Goal: Task Accomplishment & Management: Complete application form

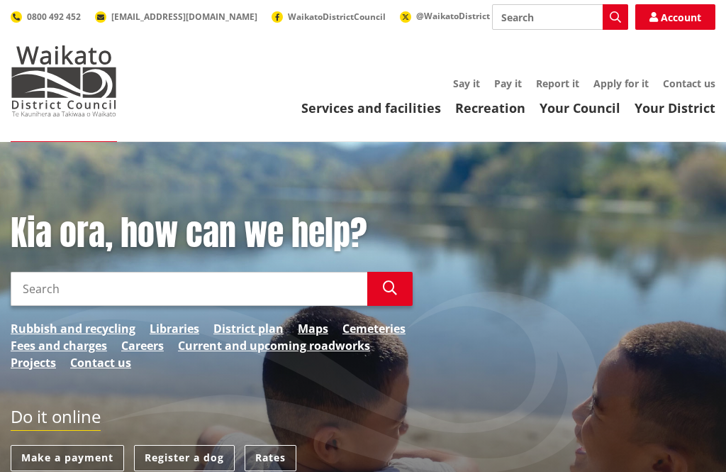
click at [542, 19] on input "Search" at bounding box center [560, 17] width 136 height 26
click at [579, 48] on div "Dog registration and microchipping" at bounding box center [560, 43] width 135 height 26
type input "Dog registration and microchipping"
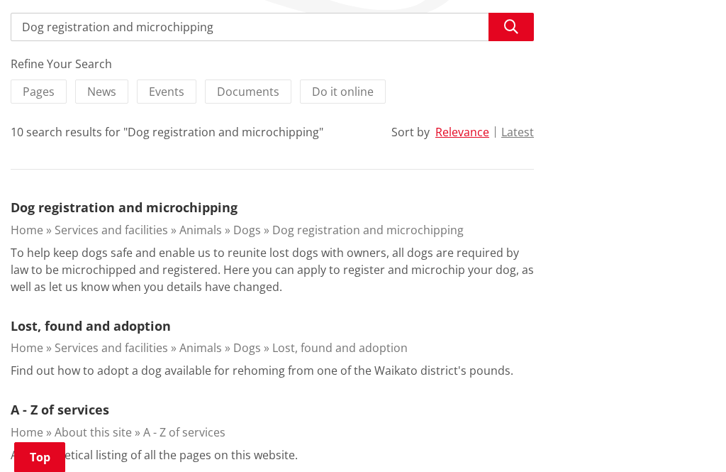
scroll to position [273, 0]
click at [213, 207] on link "Dog registration and microchipping" at bounding box center [124, 207] width 227 height 17
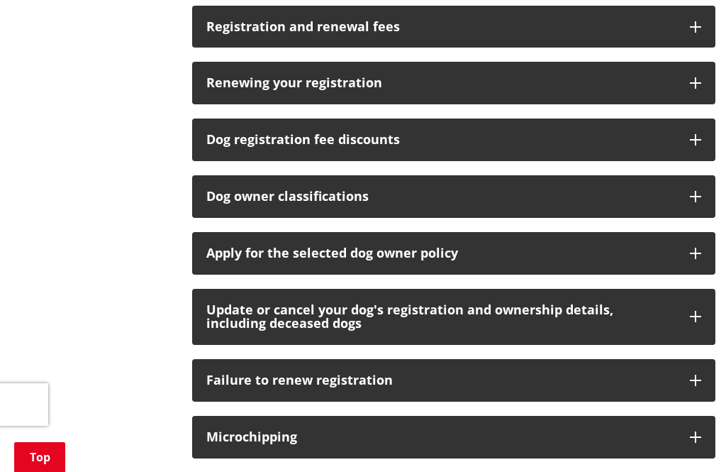
scroll to position [967, 0]
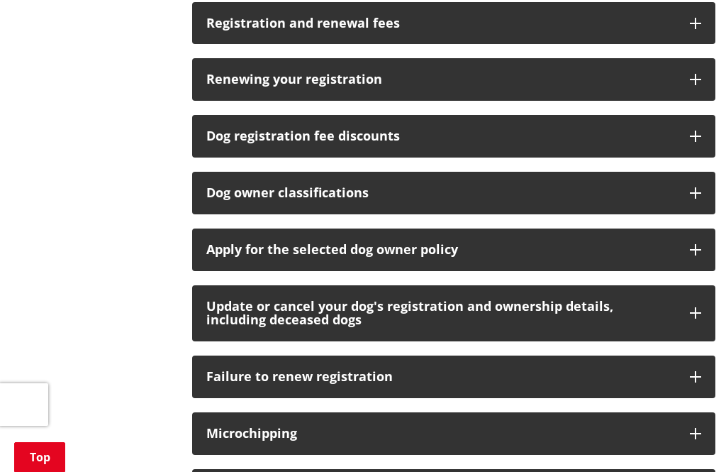
click at [699, 315] on button "Update or cancel your dog's registration and ownership details, including decea…" at bounding box center [453, 313] width 523 height 57
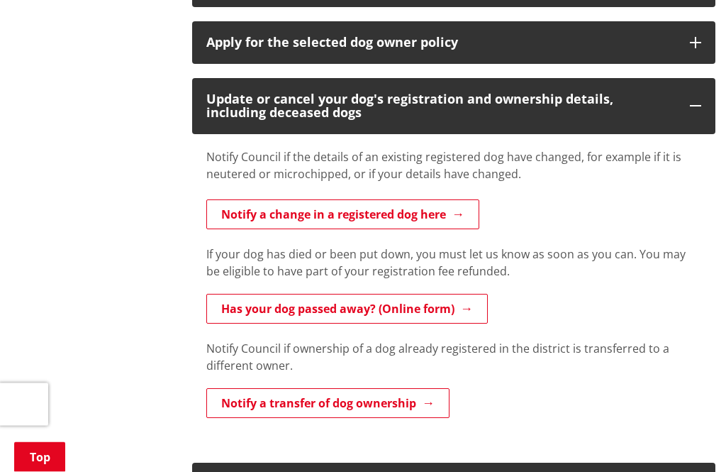
scroll to position [1175, 0]
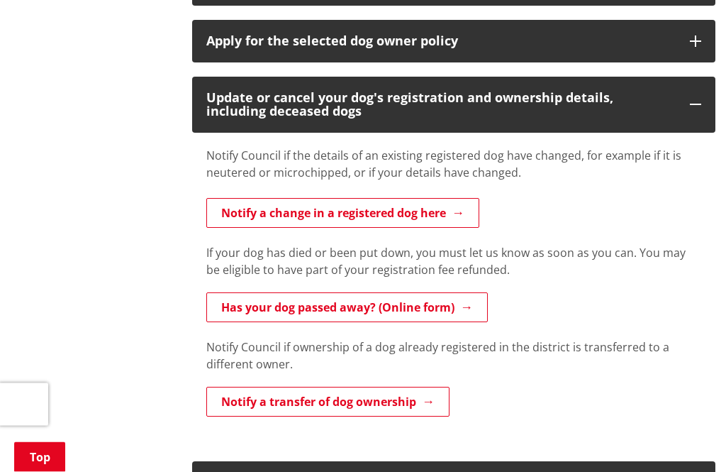
click at [449, 304] on link "Has your dog passed away? (Online form)" at bounding box center [347, 308] width 282 height 30
